Goal: Check status

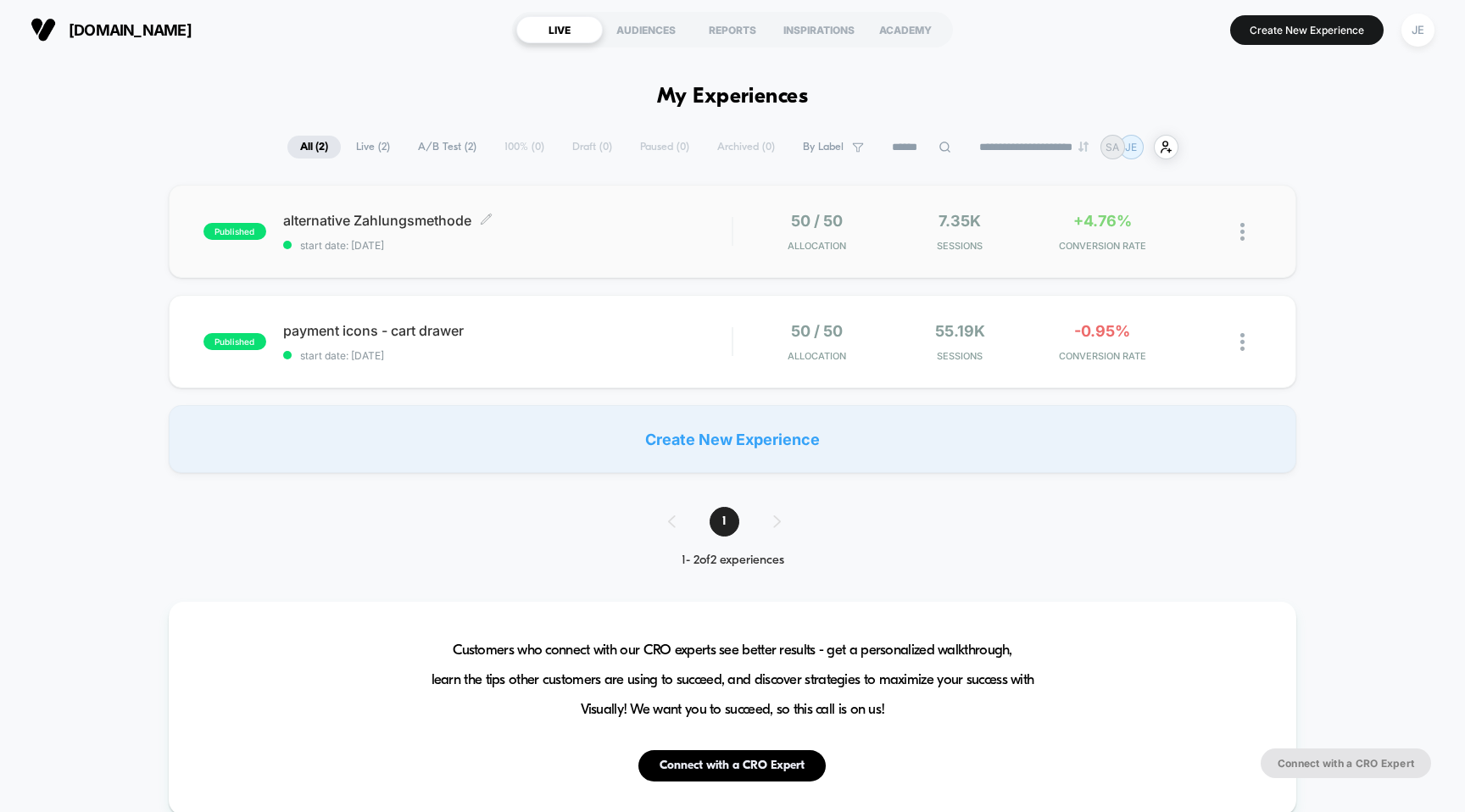
click at [390, 239] on span "start date: [DATE]" at bounding box center [508, 245] width 449 height 13
